Goal: Find specific page/section: Find specific page/section

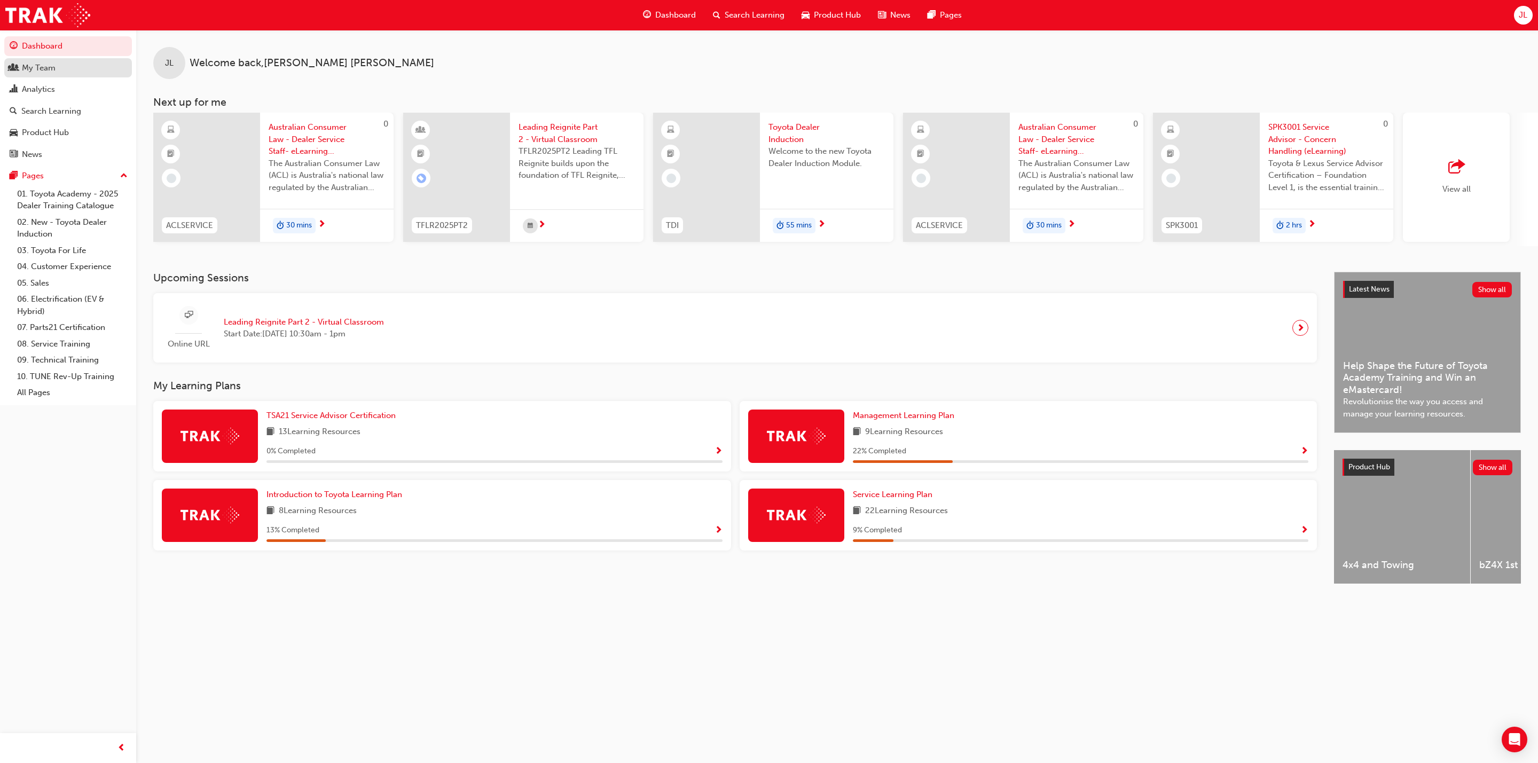
click at [32, 66] on div "My Team" at bounding box center [39, 68] width 34 height 12
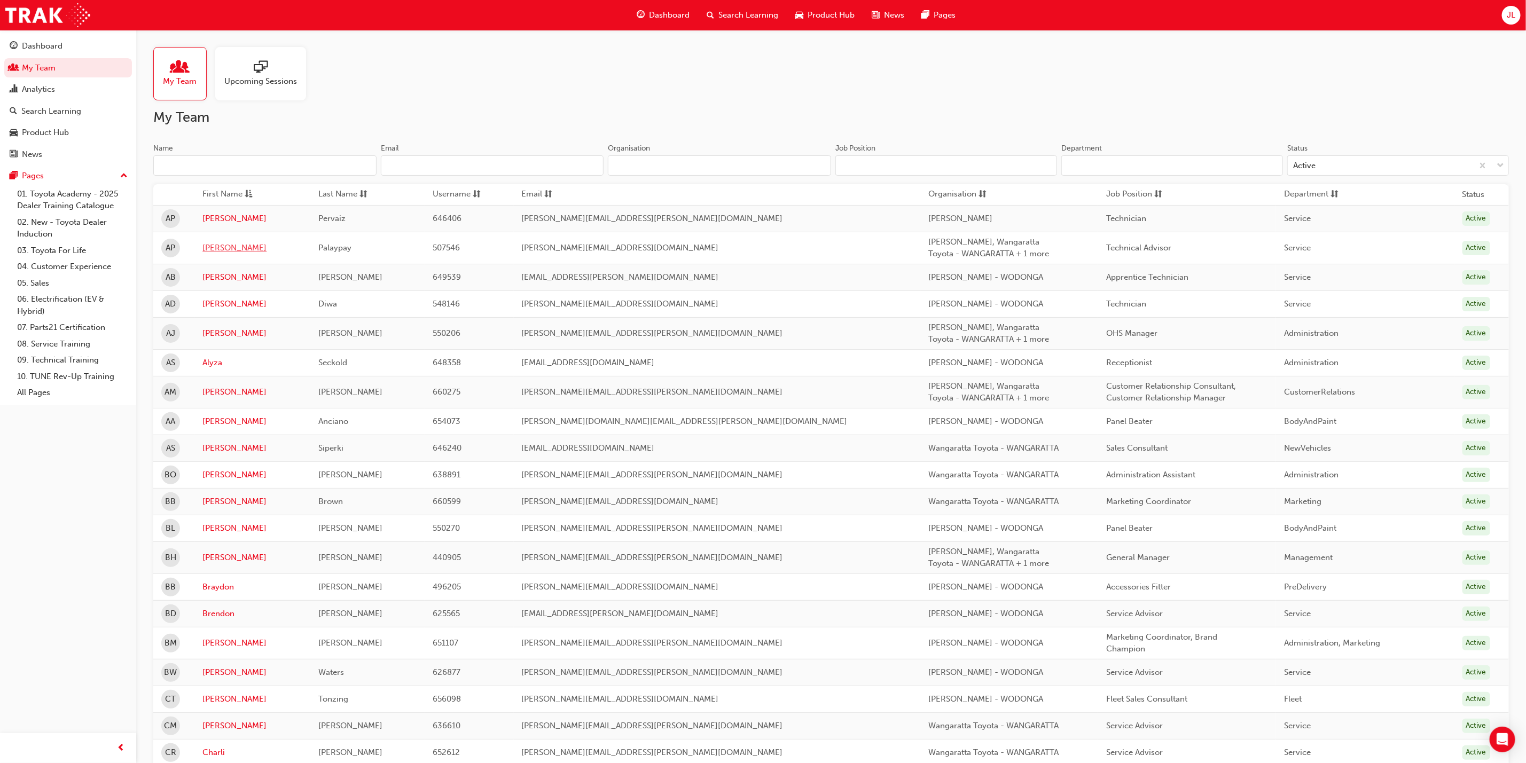
click at [225, 254] on link "[PERSON_NAME]" at bounding box center [252, 248] width 100 height 12
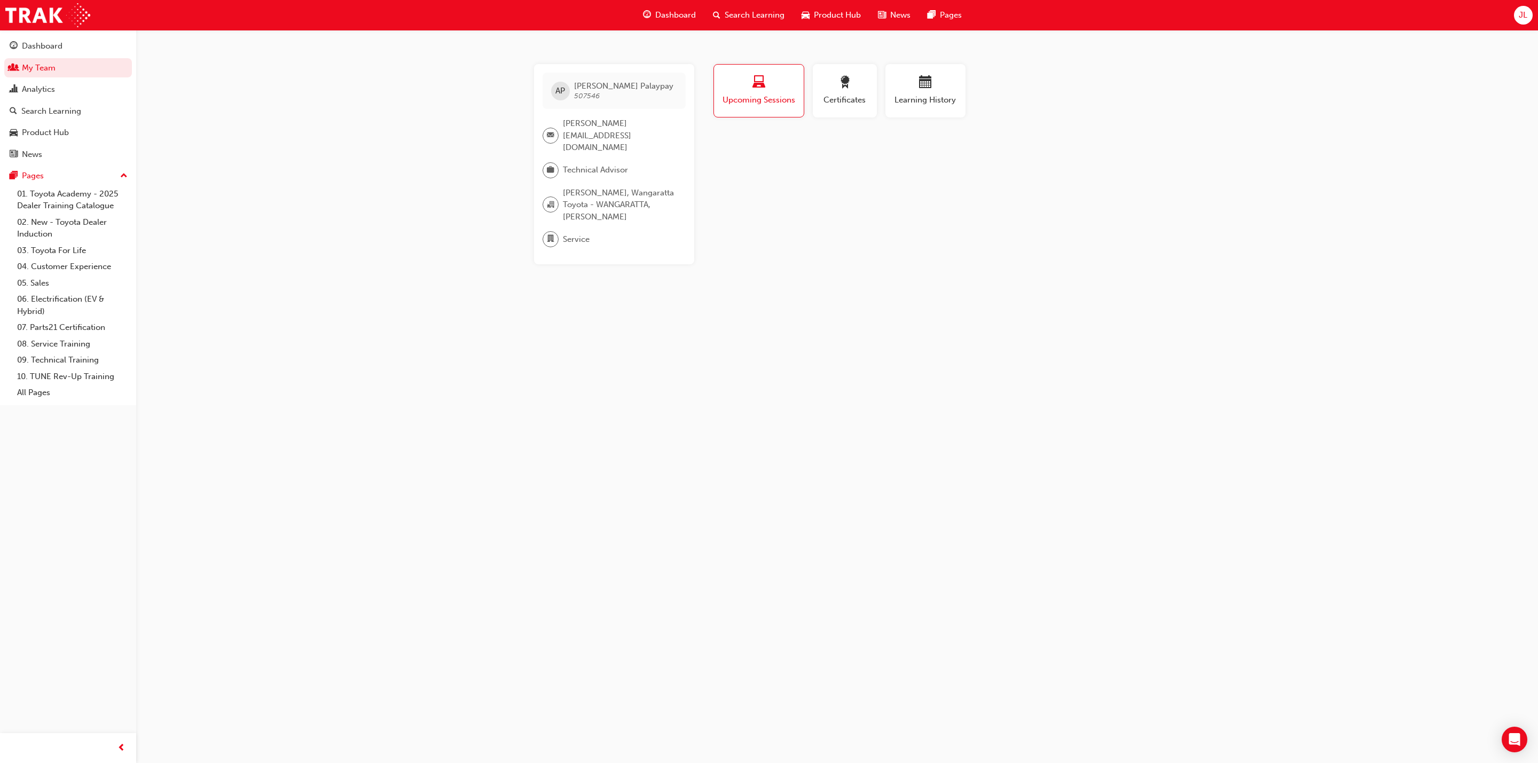
click at [582, 90] on span "[PERSON_NAME] 507546" at bounding box center [623, 90] width 99 height 19
click at [562, 95] on span "AP" at bounding box center [560, 91] width 10 height 12
